Goal: Communication & Community: Answer question/provide support

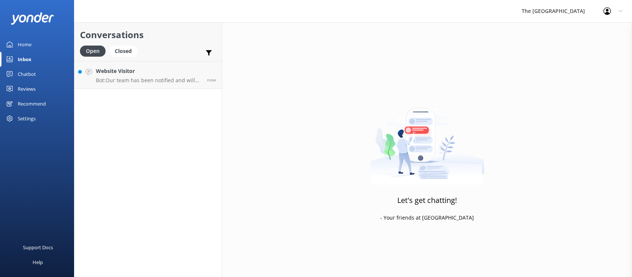
click at [132, 76] on div "Website Visitor Bot: Our team has been notified and will be with you as soon as…" at bounding box center [148, 75] width 105 height 16
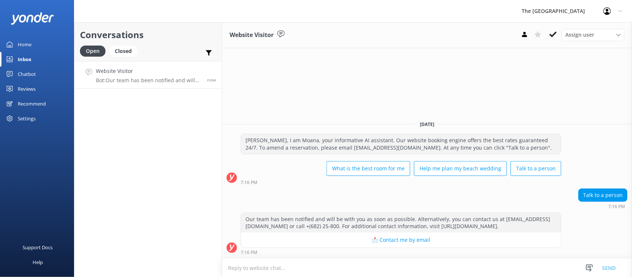
click at [369, 269] on textarea at bounding box center [427, 268] width 410 height 18
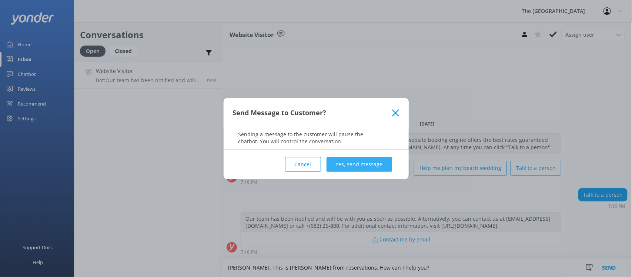
type textarea "[PERSON_NAME]. This is [PERSON_NAME] from reservations. How can I help you?"
click at [378, 165] on button "Yes, send message" at bounding box center [358, 164] width 65 height 15
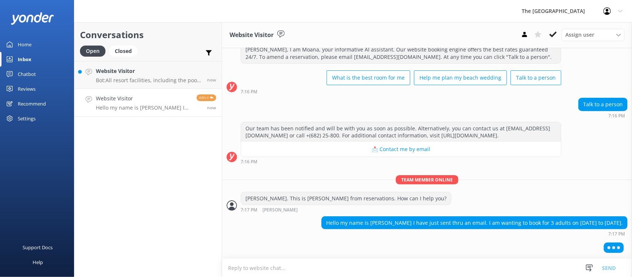
scroll to position [31, 0]
drag, startPoint x: 557, startPoint y: 223, endPoint x: 602, endPoint y: 221, distance: 45.6
click at [602, 221] on div "Hello my name is [PERSON_NAME] I have just sent thru an email. I am wanting to …" at bounding box center [474, 222] width 305 height 13
click at [408, 269] on textarea at bounding box center [427, 268] width 410 height 18
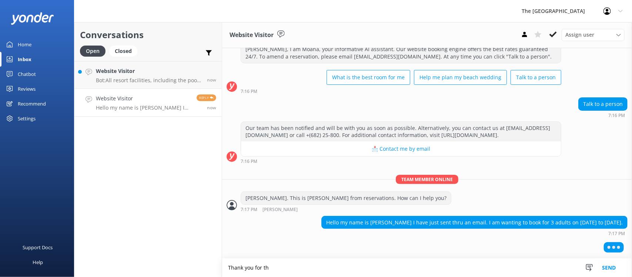
scroll to position [14, 0]
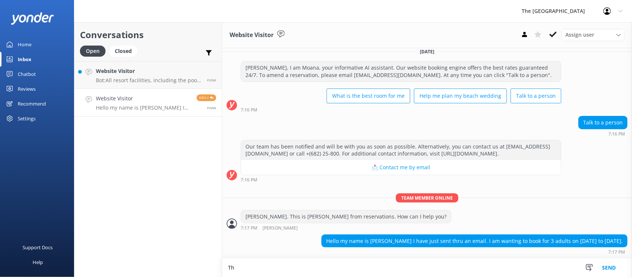
type textarea "T"
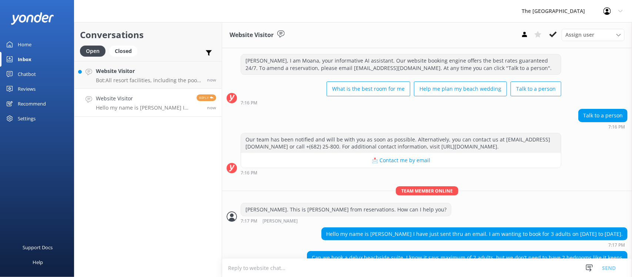
scroll to position [45, 0]
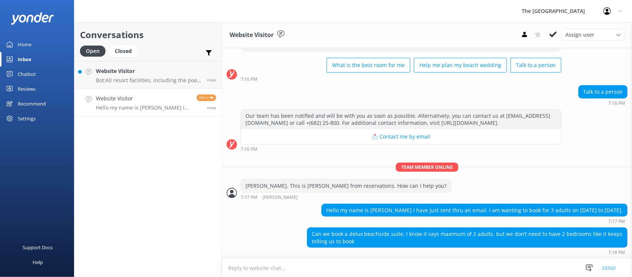
click at [296, 267] on textarea at bounding box center [427, 268] width 410 height 18
click at [368, 273] on textarea at bounding box center [427, 268] width 410 height 18
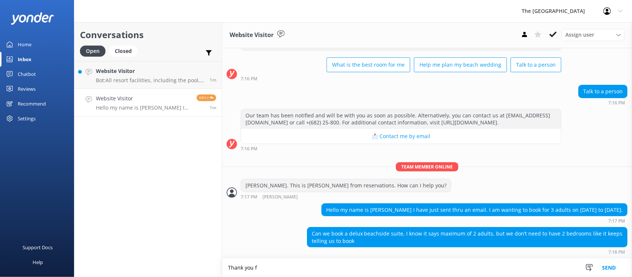
scroll to position [45, 0]
type textarea "Thank you for your interest to stay at our resort. Let me help you looking for …"
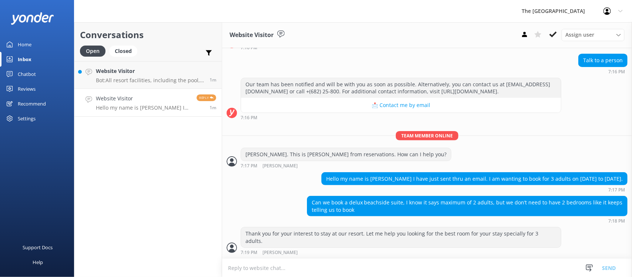
scroll to position [69, 0]
click at [437, 272] on textarea at bounding box center [427, 268] width 410 height 18
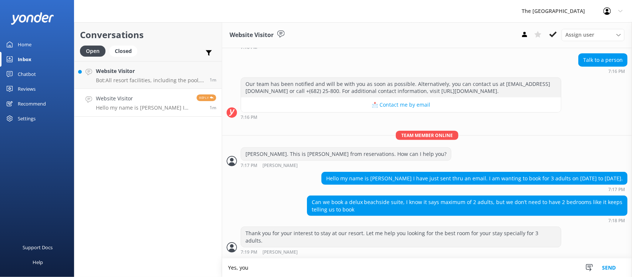
scroll to position [70, 0]
paste textarea "(3rd adult @ $125 per adult, per night"
click at [370, 266] on textarea "Yes, you can book deluxe beachside suite for 3 adults with (3rd adult @ $125 pe…" at bounding box center [427, 267] width 410 height 18
click at [595, 239] on div "Thank you for your interest to stay at our resort. Let me help you looking for …" at bounding box center [427, 240] width 410 height 28
click at [393, 269] on textarea "Yes, you can book deluxe beachside suite for 3 adults with 3rd adult @ $125 per…" at bounding box center [427, 267] width 410 height 18
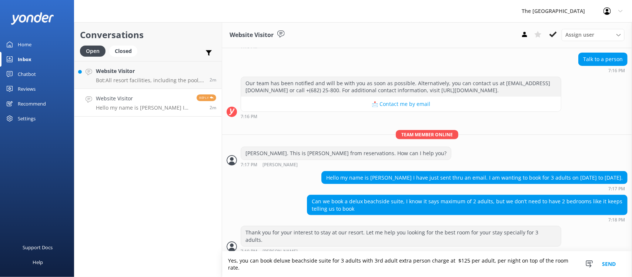
type textarea "Yes, you can book deluxe beachside suite for 3 adults with 3rd adult extra pers…"
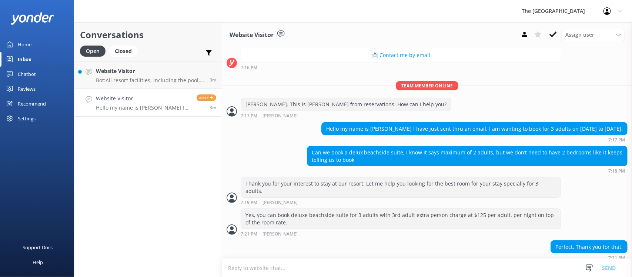
scroll to position [125, 0]
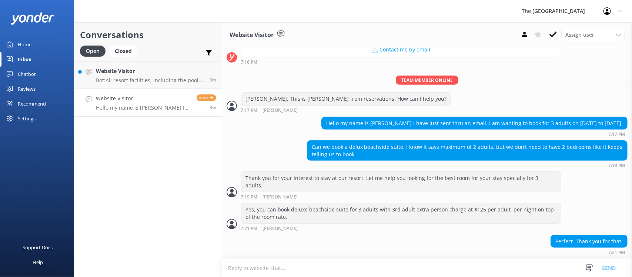
click at [403, 264] on textarea at bounding box center [427, 268] width 410 height 18
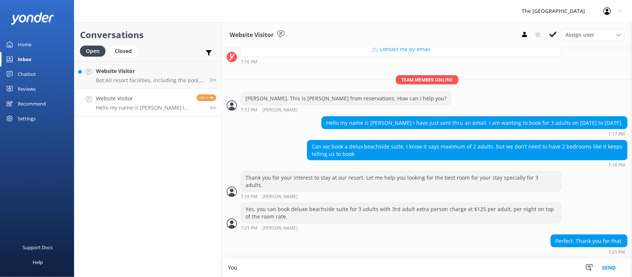
scroll to position [125, 0]
click at [458, 274] on textarea "You're always welcome, [PERSON_NAME]. Looking forward for to welcome you at our…" at bounding box center [427, 267] width 410 height 18
click at [459, 270] on textarea "You're always welcome, [PERSON_NAME]. Looking forward for to welcome you at our…" at bounding box center [427, 267] width 410 height 18
click at [398, 268] on textarea "You're always welcome, [PERSON_NAME]. Looking forward for to welcome you at our…" at bounding box center [427, 267] width 410 height 18
drag, startPoint x: 410, startPoint y: 267, endPoint x: 305, endPoint y: 270, distance: 104.7
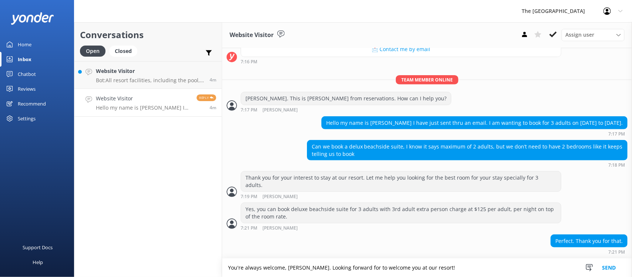
click at [305, 270] on textarea "You're always welcome, [PERSON_NAME]. Looking forward for to welcome you at our…" at bounding box center [427, 267] width 410 height 18
click at [450, 267] on textarea "You're always welcome, [PERSON_NAME]. Looking forward for to welcome you at our…" at bounding box center [427, 267] width 410 height 18
drag, startPoint x: 434, startPoint y: 266, endPoint x: 305, endPoint y: 271, distance: 128.5
click at [305, 271] on textarea "You're always welcome, [PERSON_NAME]. Looking forward for to welcome you at our…" at bounding box center [427, 267] width 410 height 18
paste textarea "We look forward to welcoming you to"
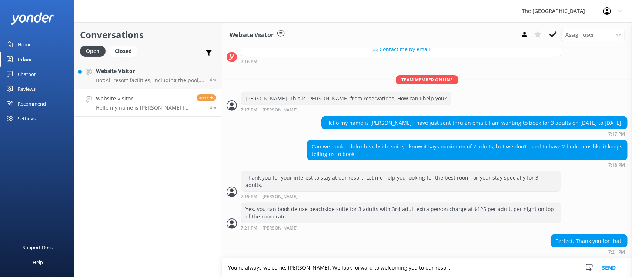
click at [480, 260] on textarea "You're always welcome, [PERSON_NAME]. We look forward to welcoming you to our r…" at bounding box center [427, 267] width 410 height 18
type textarea "You're always welcome, [PERSON_NAME]. We look forward to welcoming you to our r…"
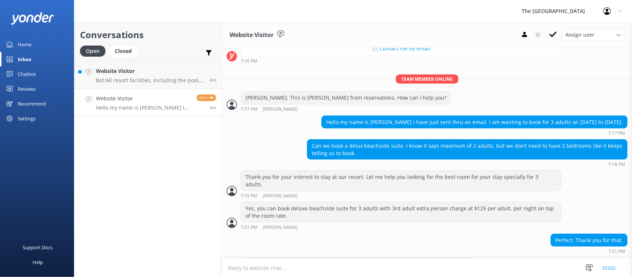
scroll to position [149, 0]
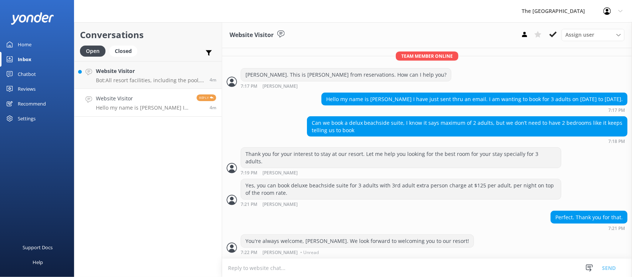
click at [425, 243] on div "You're always welcome, [PERSON_NAME]. We look forward to welcoming you to our r…" at bounding box center [357, 241] width 232 height 13
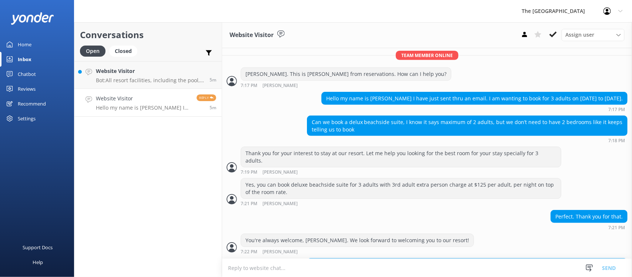
scroll to position [181, 0]
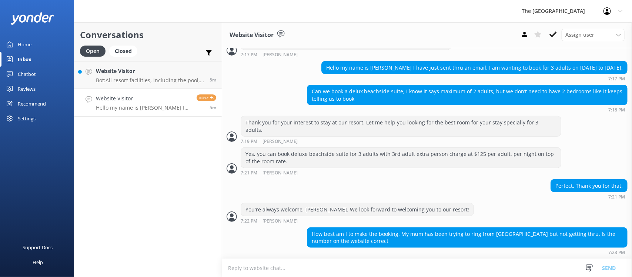
click at [324, 267] on textarea at bounding box center [427, 268] width 410 height 18
click at [370, 272] on textarea at bounding box center [427, 268] width 410 height 18
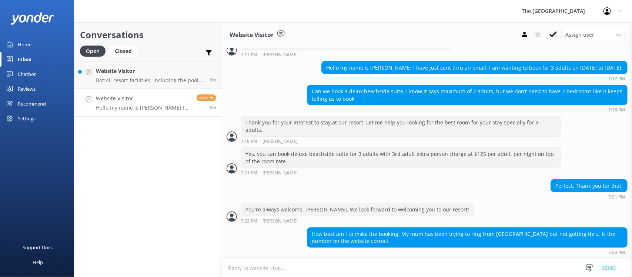
click at [344, 272] on textarea at bounding box center [427, 268] width 410 height 18
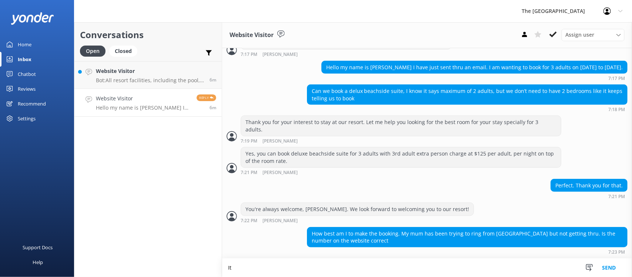
scroll to position [181, 0]
click at [347, 270] on textarea "It's best to book on our website as it gives the bets available rate a" at bounding box center [427, 267] width 410 height 18
click at [424, 267] on textarea "It's best to book on our website as it gives the bets available rate a" at bounding box center [427, 267] width 410 height 18
click at [350, 267] on textarea "It's best to book on our website as it gives the bets available rate a" at bounding box center [427, 267] width 410 height 18
click at [414, 276] on textarea "It's best to book on our website as it gives the best available rate a" at bounding box center [427, 267] width 410 height 18
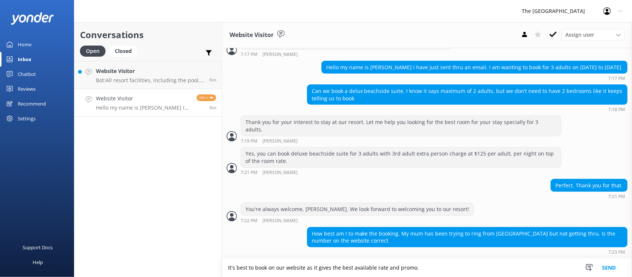
click at [472, 270] on textarea "It's best to book on our website as it gives the best available rate and promo." at bounding box center [427, 267] width 410 height 18
type textarea "It's best to book on our website as it gives the best available rate and promo."
click at [445, 268] on textarea "It's best to book on our website as it gives the best available rate and promo." at bounding box center [427, 267] width 410 height 18
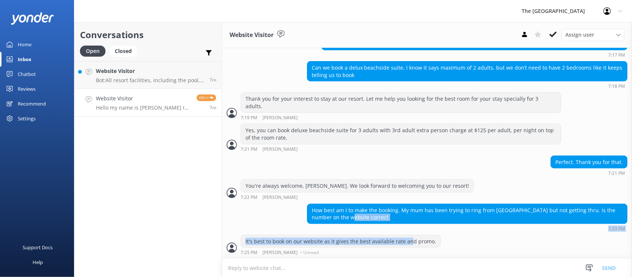
scroll to position [205, 0]
drag, startPoint x: 435, startPoint y: 245, endPoint x: 395, endPoint y: 226, distance: 44.4
click at [393, 226] on div "How best am I to make the booking. My mum has been trying to ring from [GEOGRAP…" at bounding box center [467, 216] width 320 height 27
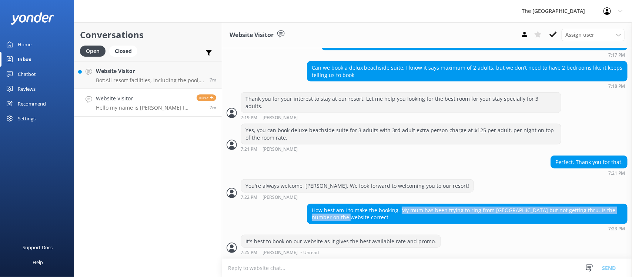
drag, startPoint x: 399, startPoint y: 209, endPoint x: 432, endPoint y: 219, distance: 34.2
click at [432, 219] on div "How best am I to make the booking. My mum has been trying to ring from [GEOGRAP…" at bounding box center [467, 214] width 320 height 20
copy div "My mum has been trying to ring from [GEOGRAPHIC_DATA] but not getting thru. Is …"
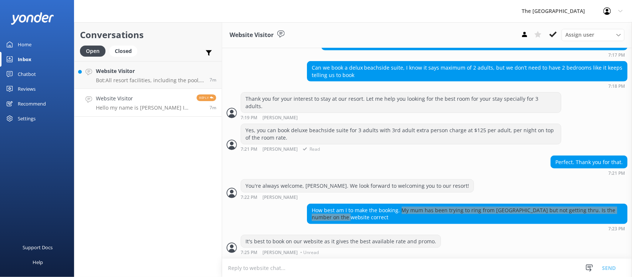
scroll to position [222, 0]
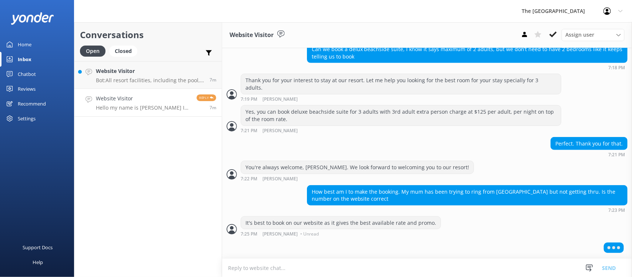
click at [330, 273] on textarea at bounding box center [427, 268] width 410 height 18
paste textarea "Thank you for letting us know about the difficulty reaching us by phone from [G…"
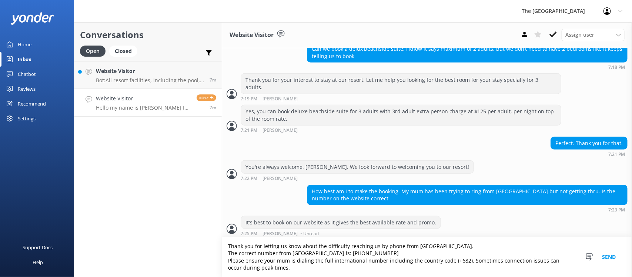
scroll to position [244, 0]
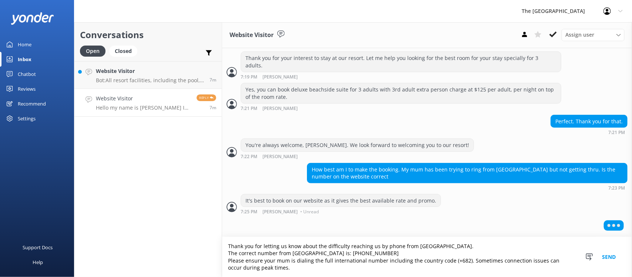
type textarea "Thank you for letting us know about the difficulty reaching us by phone from [G…"
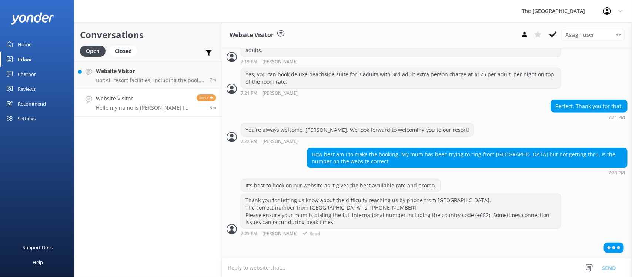
scroll to position [259, 0]
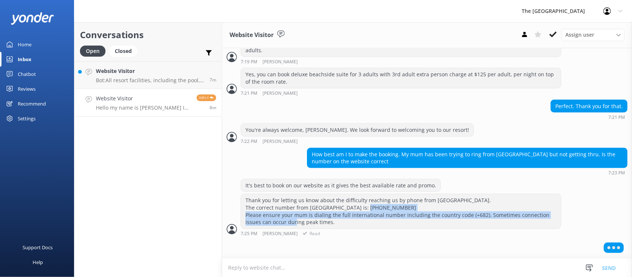
drag, startPoint x: 388, startPoint y: 227, endPoint x: 245, endPoint y: 215, distance: 142.9
click at [236, 215] on div "Thank you for letting us know about the difficulty reaching us by phone from [G…" at bounding box center [427, 214] width 410 height 42
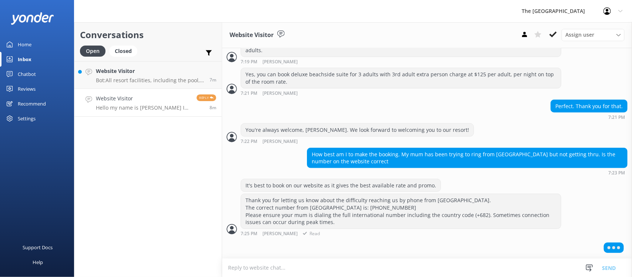
click at [390, 236] on div "7:25 PM [PERSON_NAME] Read" at bounding box center [400, 233] width 320 height 6
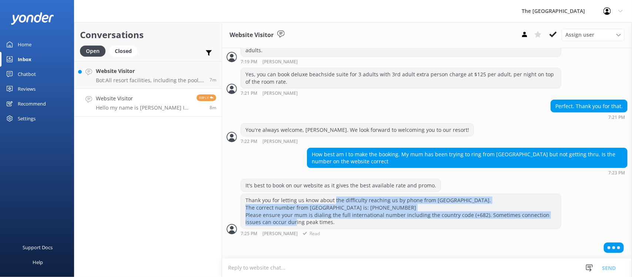
drag, startPoint x: 399, startPoint y: 225, endPoint x: 333, endPoint y: 196, distance: 71.9
click at [327, 195] on div "Thank you for letting us know about the difficulty reaching us by phone from [G…" at bounding box center [401, 211] width 320 height 34
click at [413, 226] on div "Thank you for letting us know about the difficulty reaching us by phone from [G…" at bounding box center [401, 211] width 320 height 34
drag, startPoint x: 413, startPoint y: 226, endPoint x: 265, endPoint y: 195, distance: 151.9
click at [267, 196] on div "Thank you for letting us know about the difficulty reaching us by phone from [G…" at bounding box center [401, 211] width 320 height 34
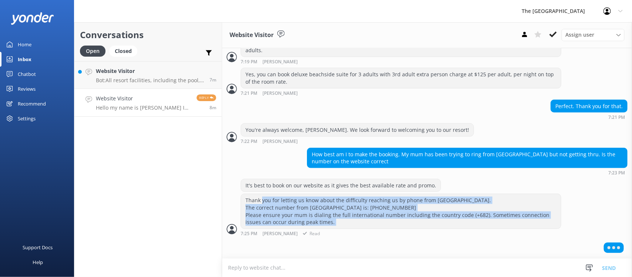
click at [367, 225] on div "Thank you for letting us know about the difficulty reaching us by phone from [G…" at bounding box center [401, 211] width 320 height 34
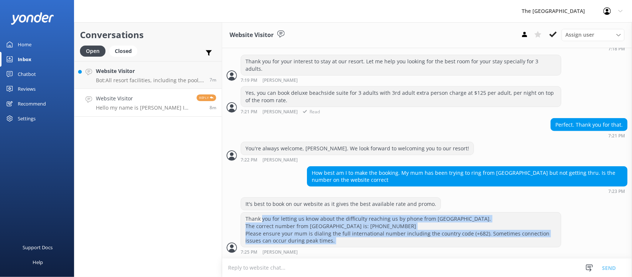
scroll to position [242, 0]
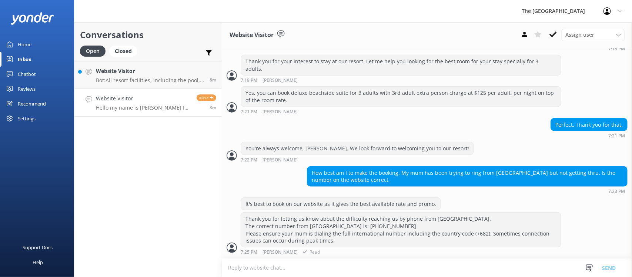
click at [531, 202] on div "It's best to book on our website as it gives the best available rate and promo." at bounding box center [427, 204] width 410 height 15
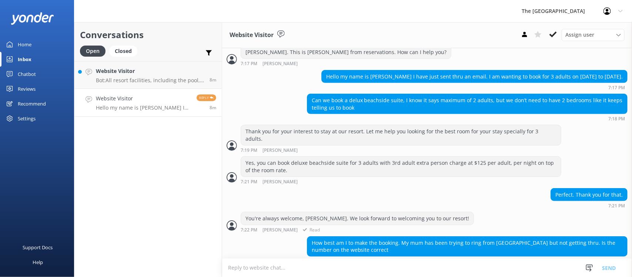
scroll to position [266, 0]
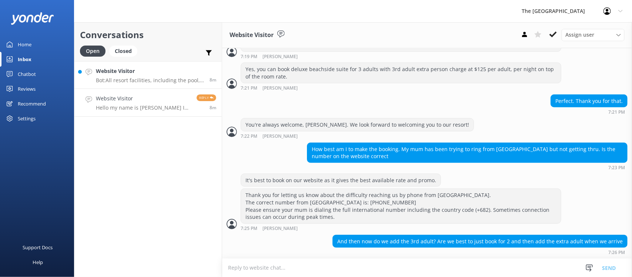
click at [182, 78] on p "Bot: All resort facilities, including the pool, are reserved exclusively for in…" at bounding box center [150, 80] width 108 height 7
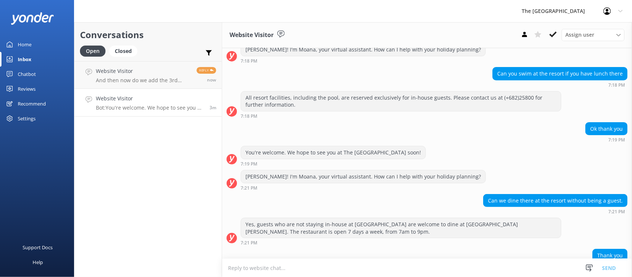
scroll to position [64, 0]
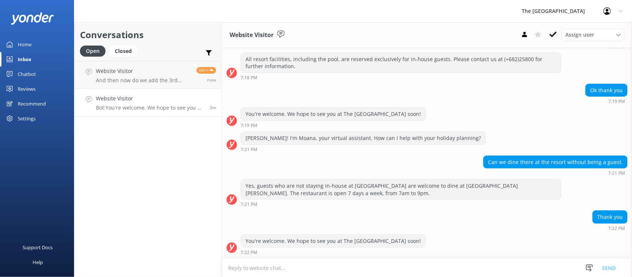
click at [122, 111] on link "Website Visitor Bot: You're welcome. We hope to see you at The [GEOGRAPHIC_DATA…" at bounding box center [147, 103] width 147 height 28
click at [122, 110] on link "Website Visitor Bot: You're welcome. We hope to see you at The [GEOGRAPHIC_DATA…" at bounding box center [147, 103] width 147 height 28
click at [121, 77] on p "And then now do we add the 3rd adult? Are we best to just book for 2 and then a…" at bounding box center [143, 80] width 95 height 7
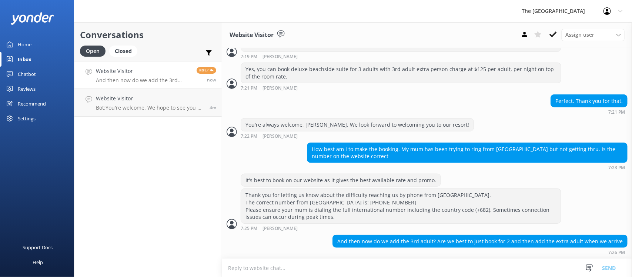
scroll to position [266, 0]
click at [284, 269] on textarea at bounding box center [427, 268] width 410 height 18
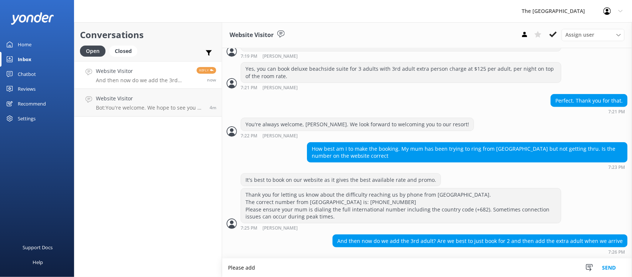
scroll to position [266, 0]
type textarea "P"
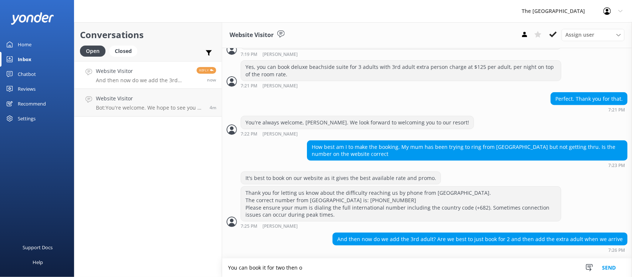
scroll to position [284, 0]
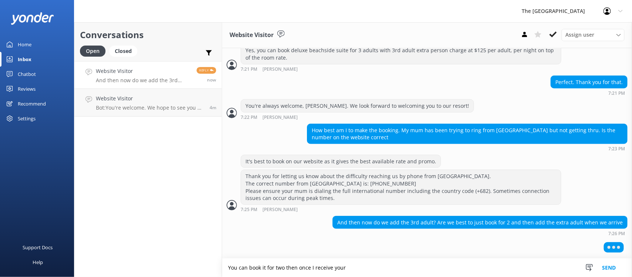
click at [295, 268] on textarea "You can book it for two then once I receive your" at bounding box center [427, 267] width 410 height 18
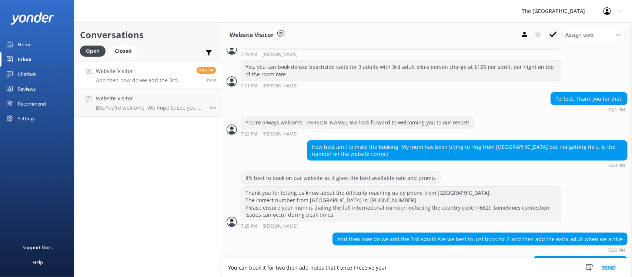
scroll to position [290, 0]
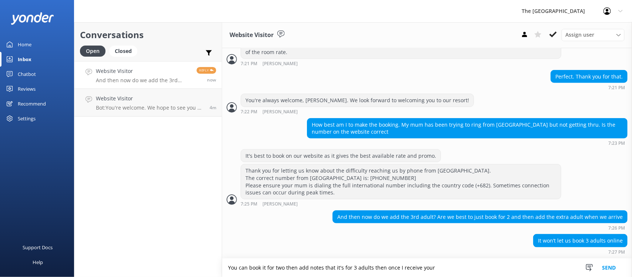
click at [438, 270] on textarea "You can book it for two then add notes that it's for 3 adults then once I recei…" at bounding box center [427, 267] width 410 height 18
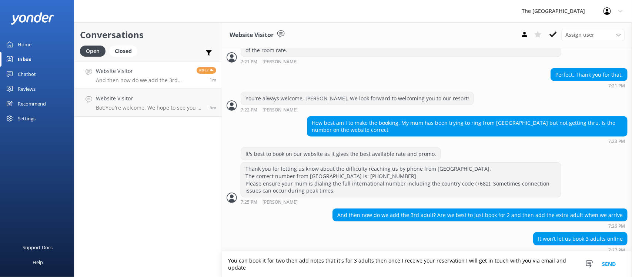
scroll to position [297, 0]
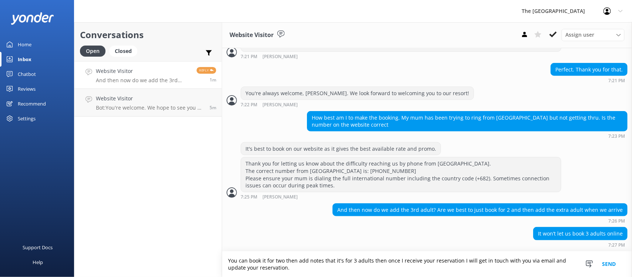
type textarea "You can book it for two then add notes that it's for 3 adults then once I recei…"
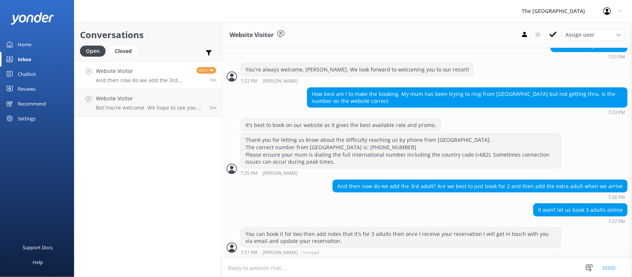
scroll to position [322, 0]
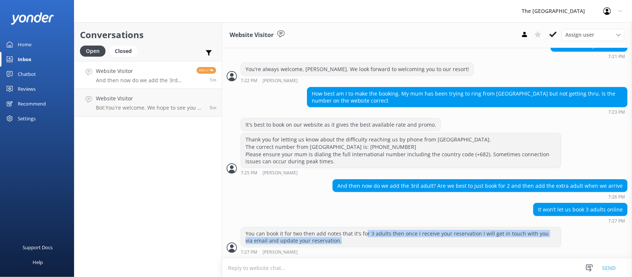
drag, startPoint x: 380, startPoint y: 238, endPoint x: 331, endPoint y: 215, distance: 53.8
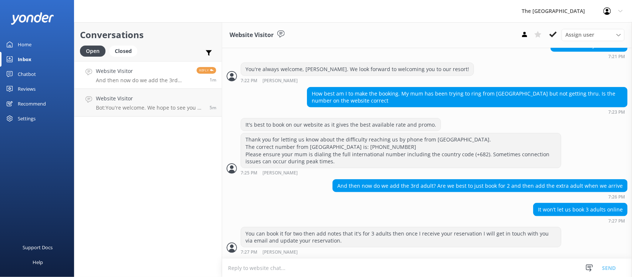
click at [328, 205] on div "It won’t let us book 3 adults online 7:27 PM" at bounding box center [427, 213] width 410 height 20
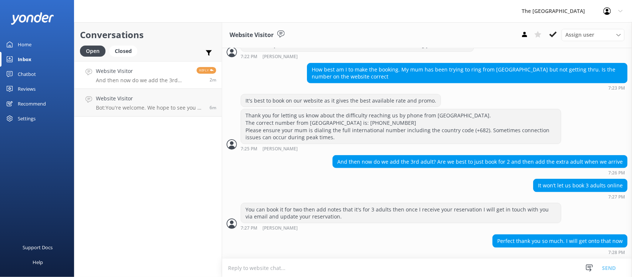
click at [383, 270] on textarea at bounding box center [427, 268] width 410 height 18
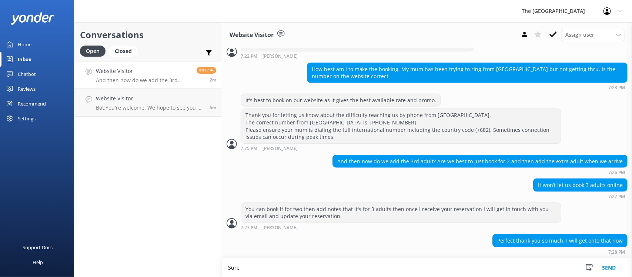
scroll to position [346, 0]
type textarea "Sure! I will wait for the reservation:)"
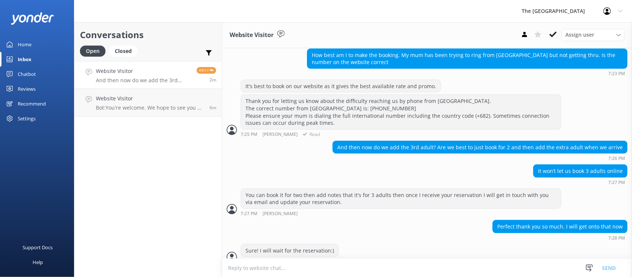
scroll to position [370, 0]
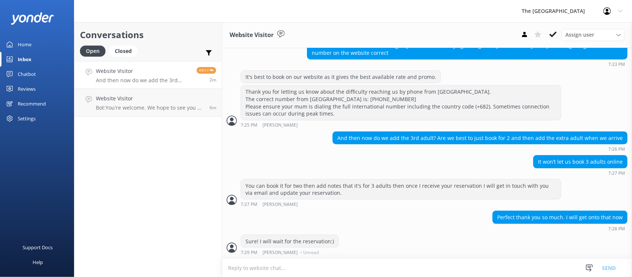
click at [377, 252] on div "Sure! I will wait for the reservation:) 7:29 PM [PERSON_NAME] • Unread" at bounding box center [427, 245] width 410 height 20
